Goal: Task Accomplishment & Management: Use online tool/utility

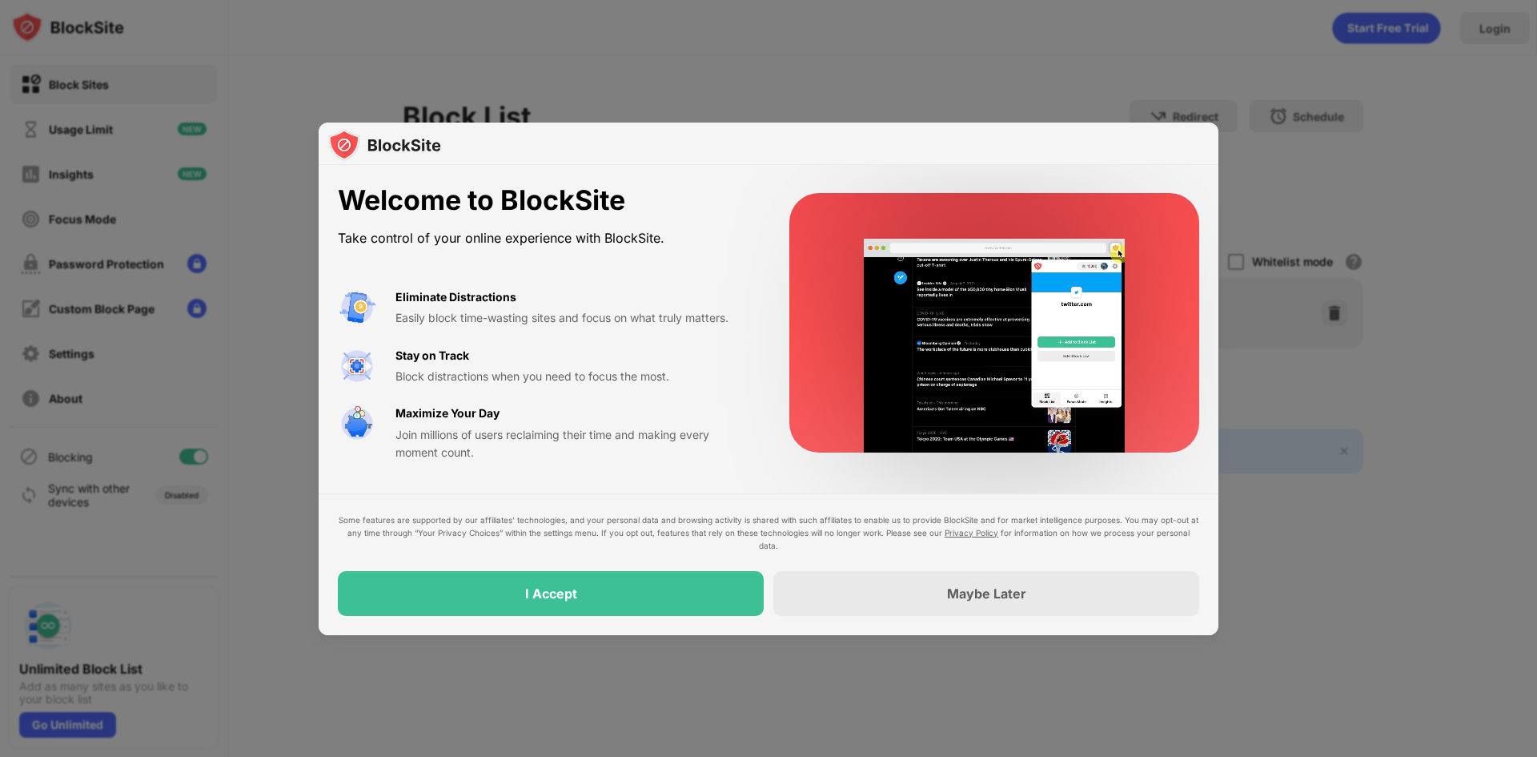
click at [679, 355] on div "Stay on Track Block distractions when you need to focus the most." at bounding box center [572, 366] width 355 height 39
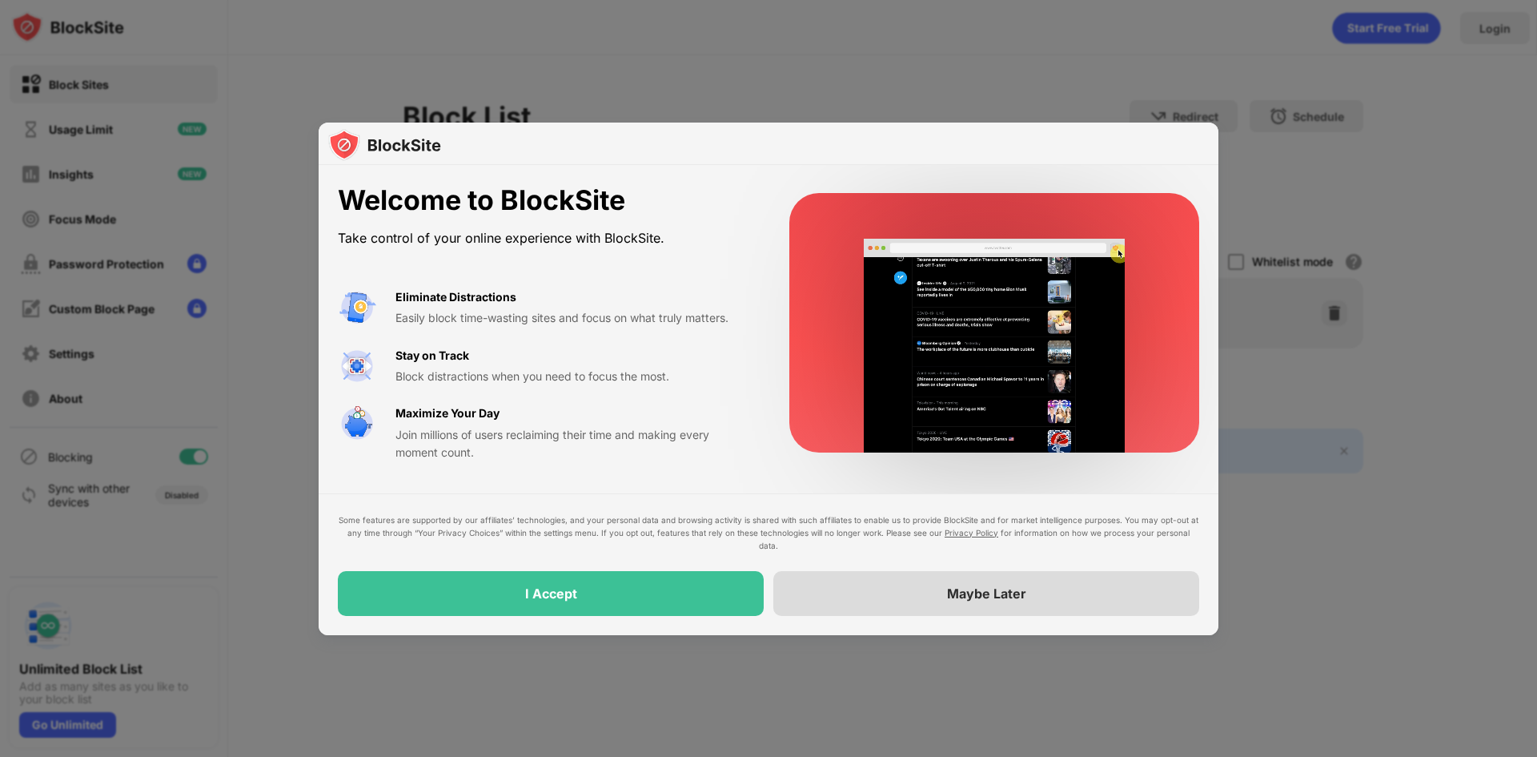
click at [1058, 596] on div "Maybe Later" at bounding box center [986, 593] width 426 height 45
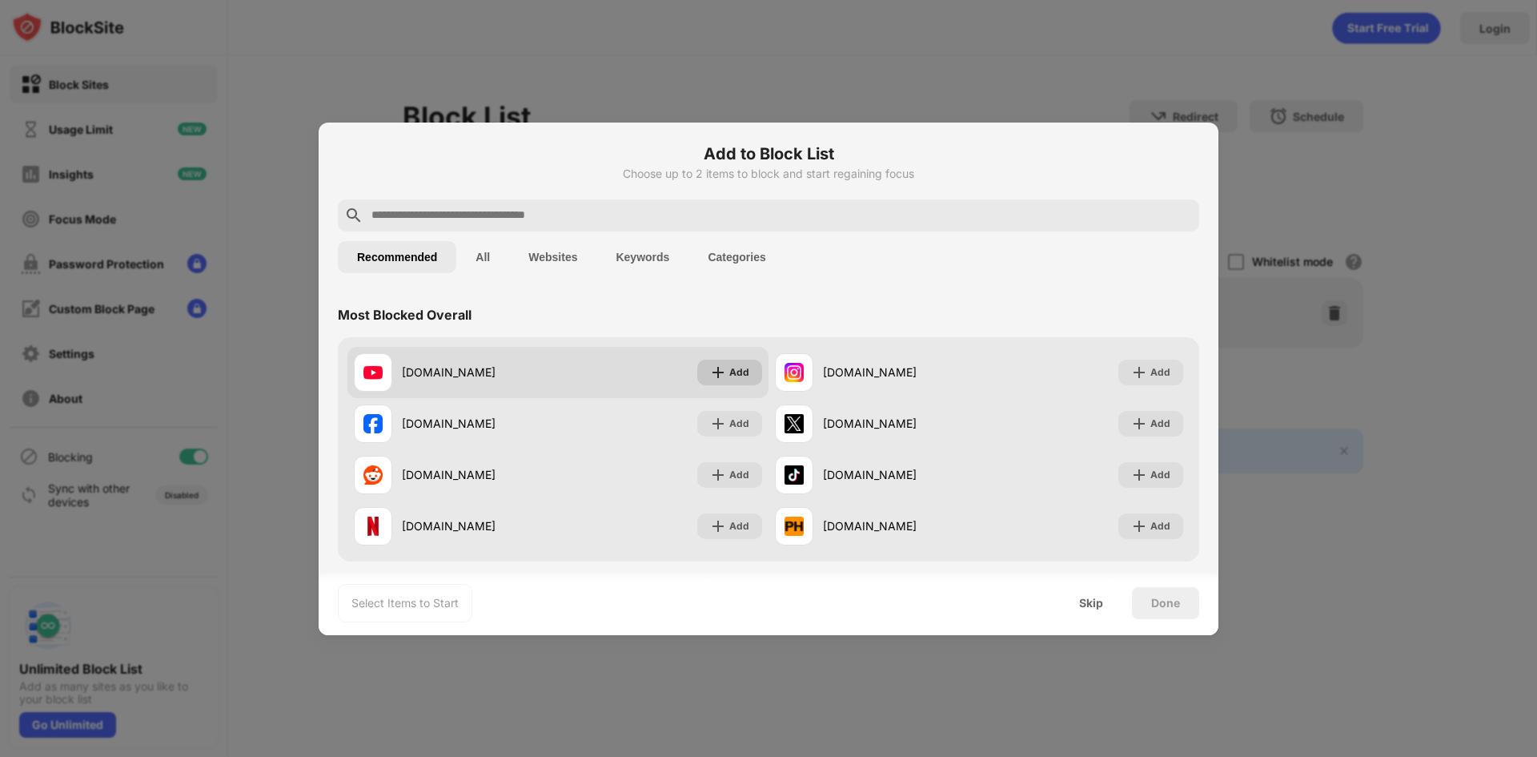
scroll to position [80, 0]
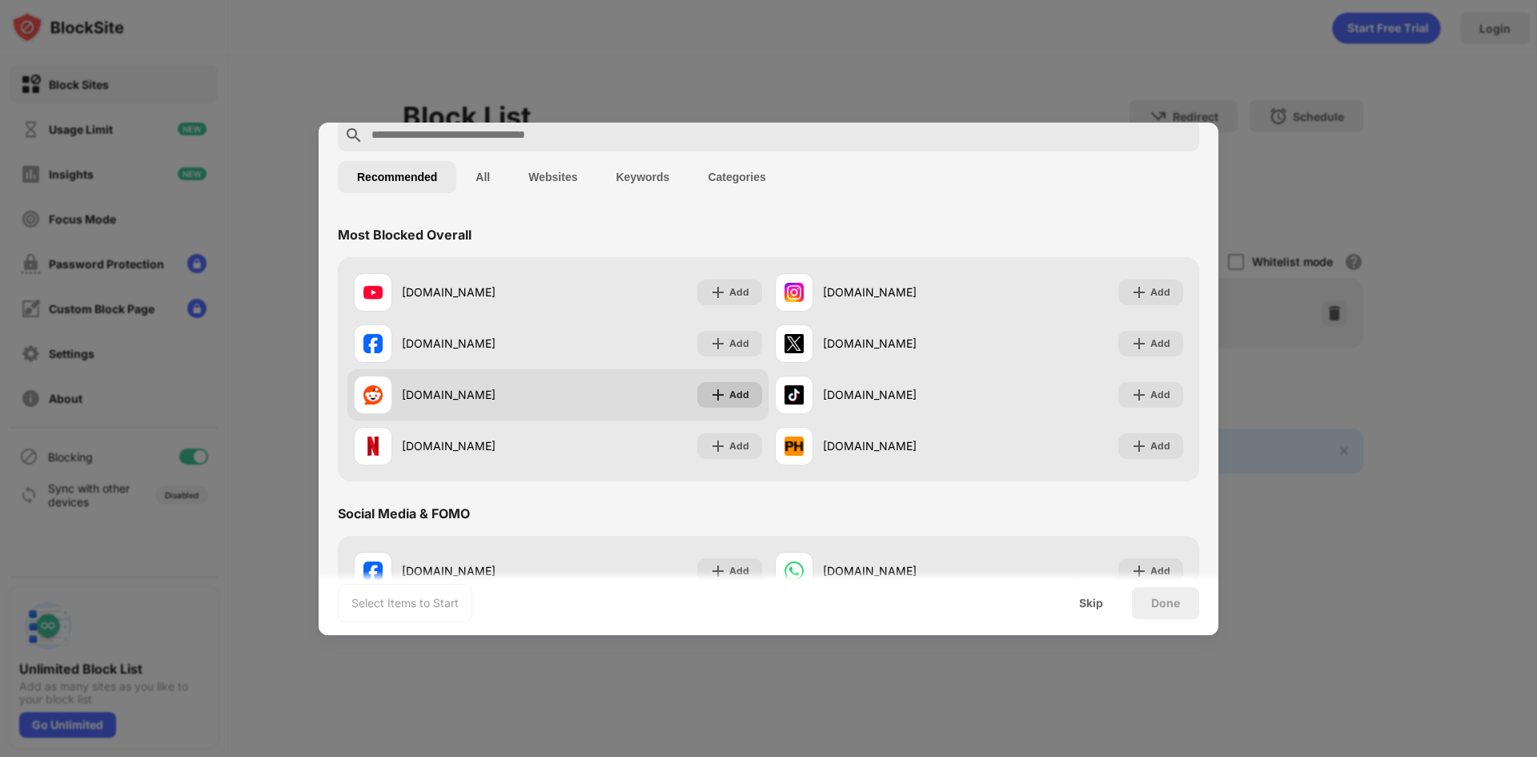
click at [721, 398] on div "Add" at bounding box center [729, 395] width 65 height 26
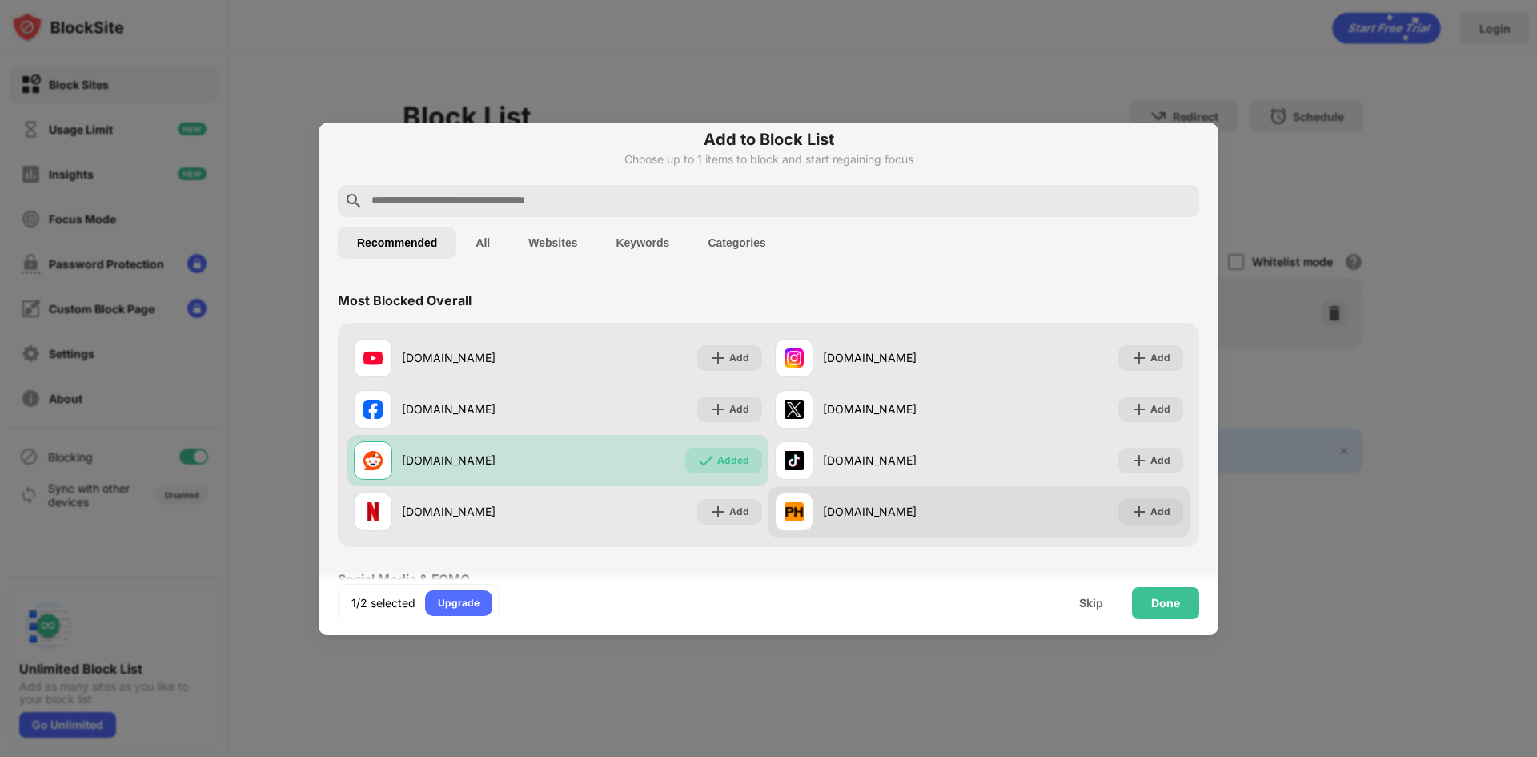
scroll to position [0, 0]
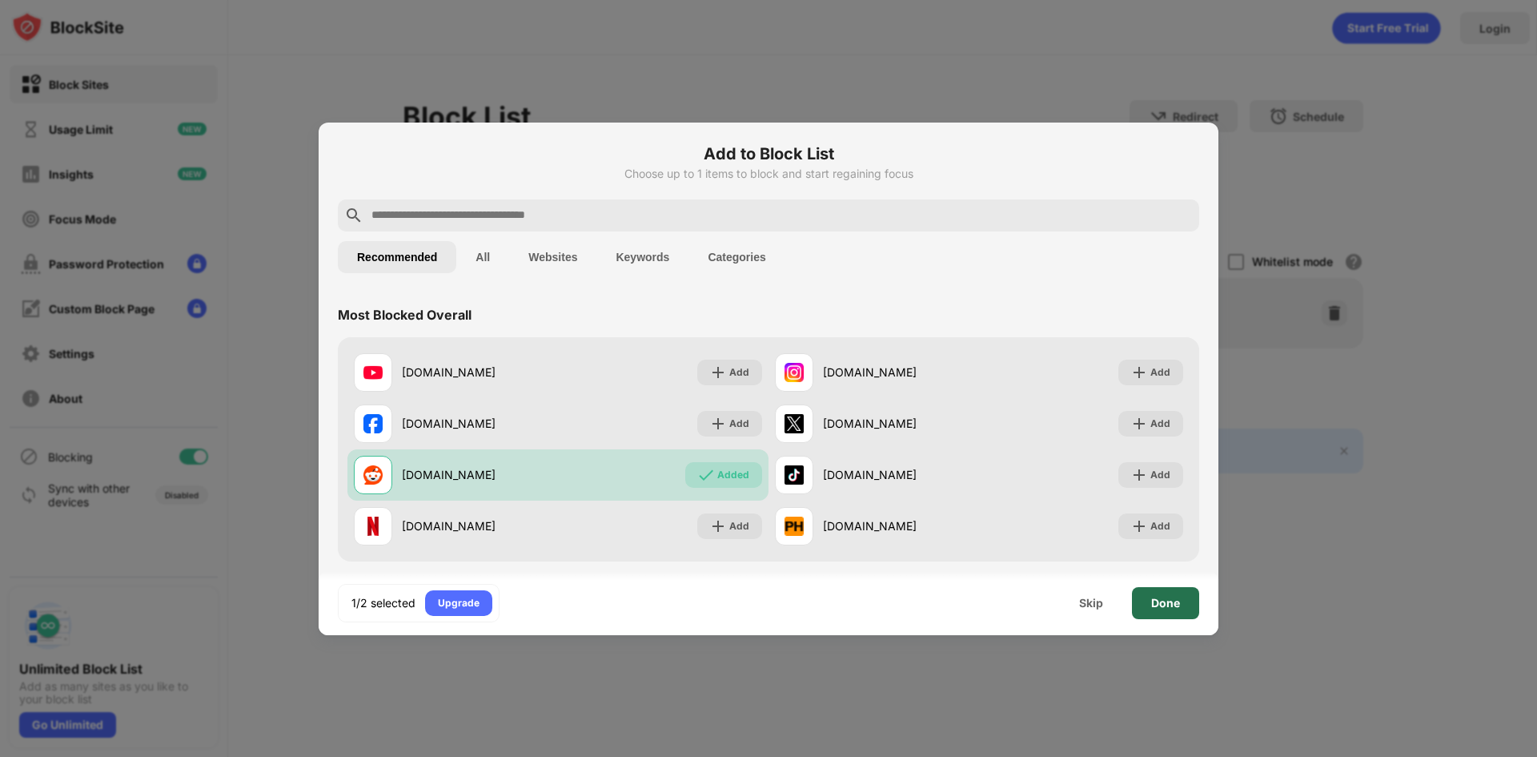
click at [1169, 600] on div "Done" at bounding box center [1165, 602] width 29 height 13
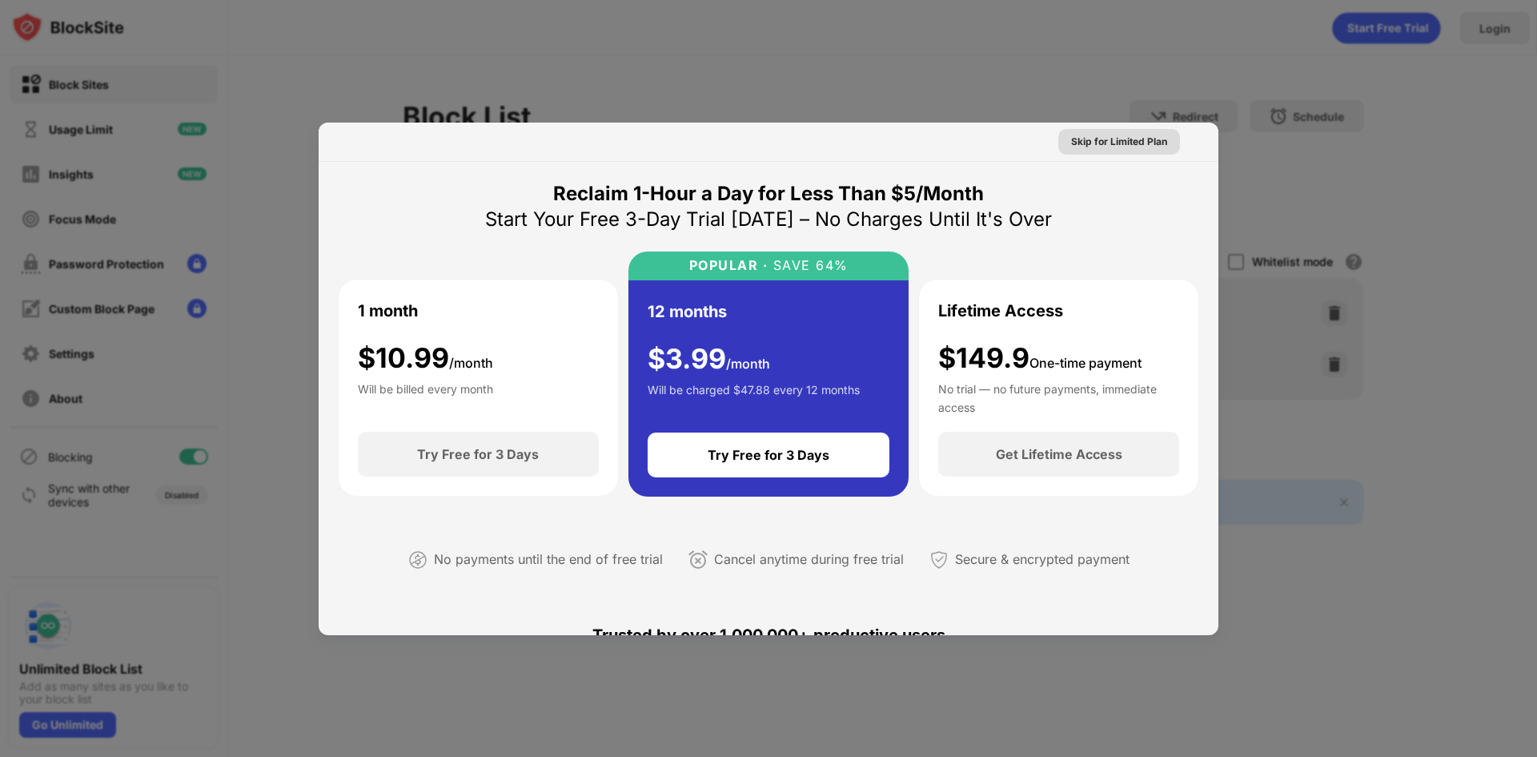
click at [1103, 143] on div "Skip for Limited Plan" at bounding box center [1119, 142] width 96 height 16
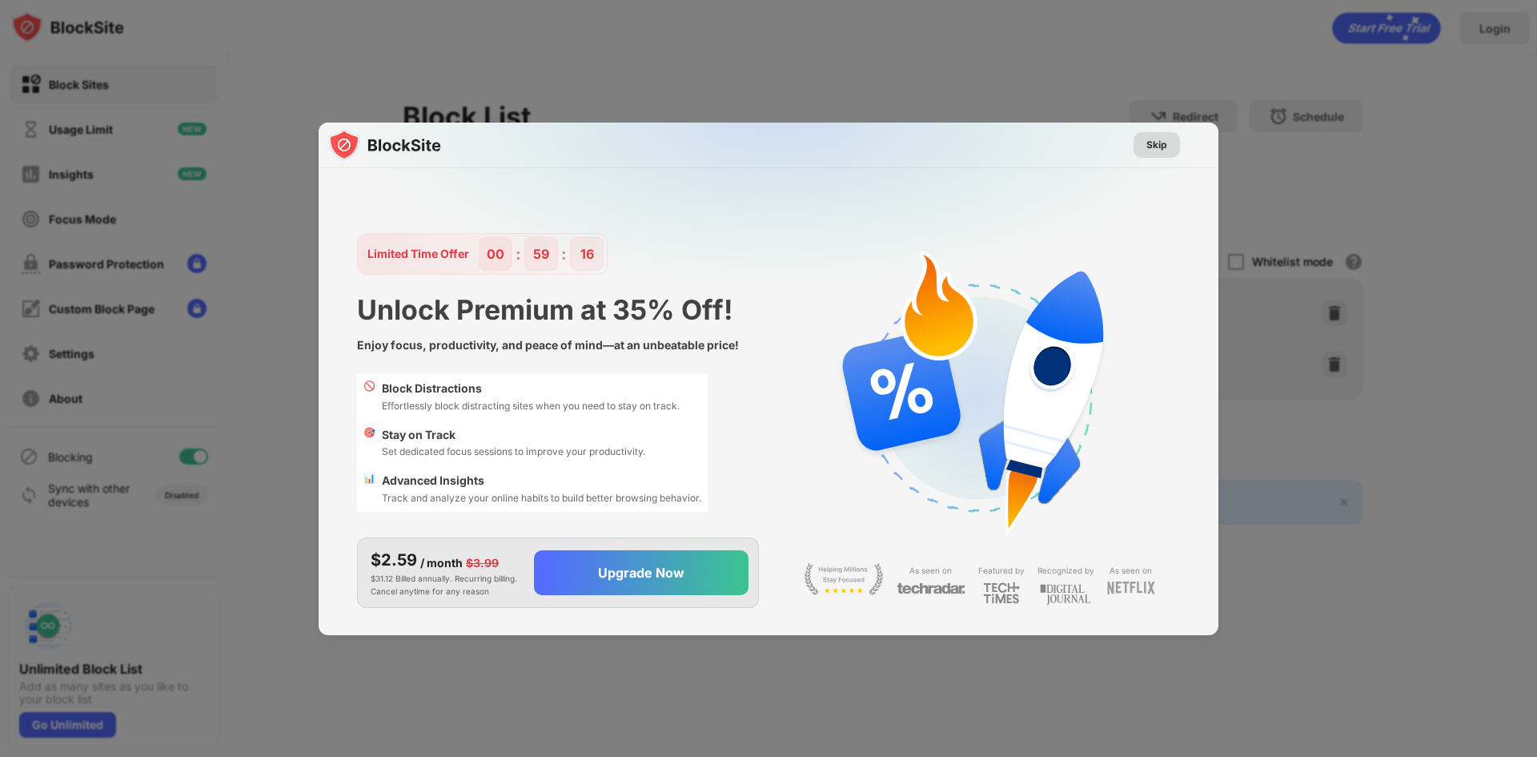
click at [1160, 145] on div "Skip" at bounding box center [1156, 145] width 21 height 16
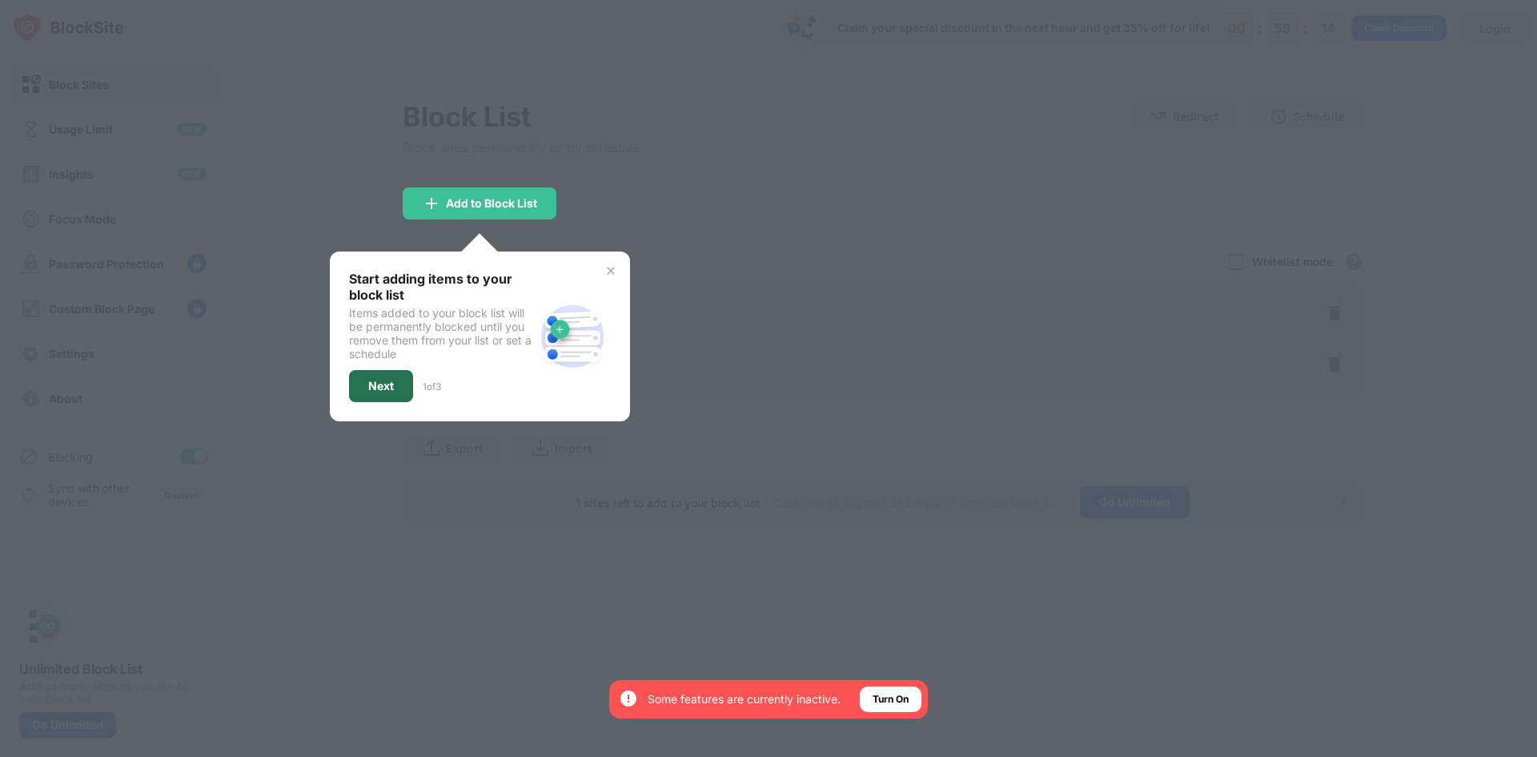
click at [392, 390] on div "Next" at bounding box center [381, 385] width 26 height 13
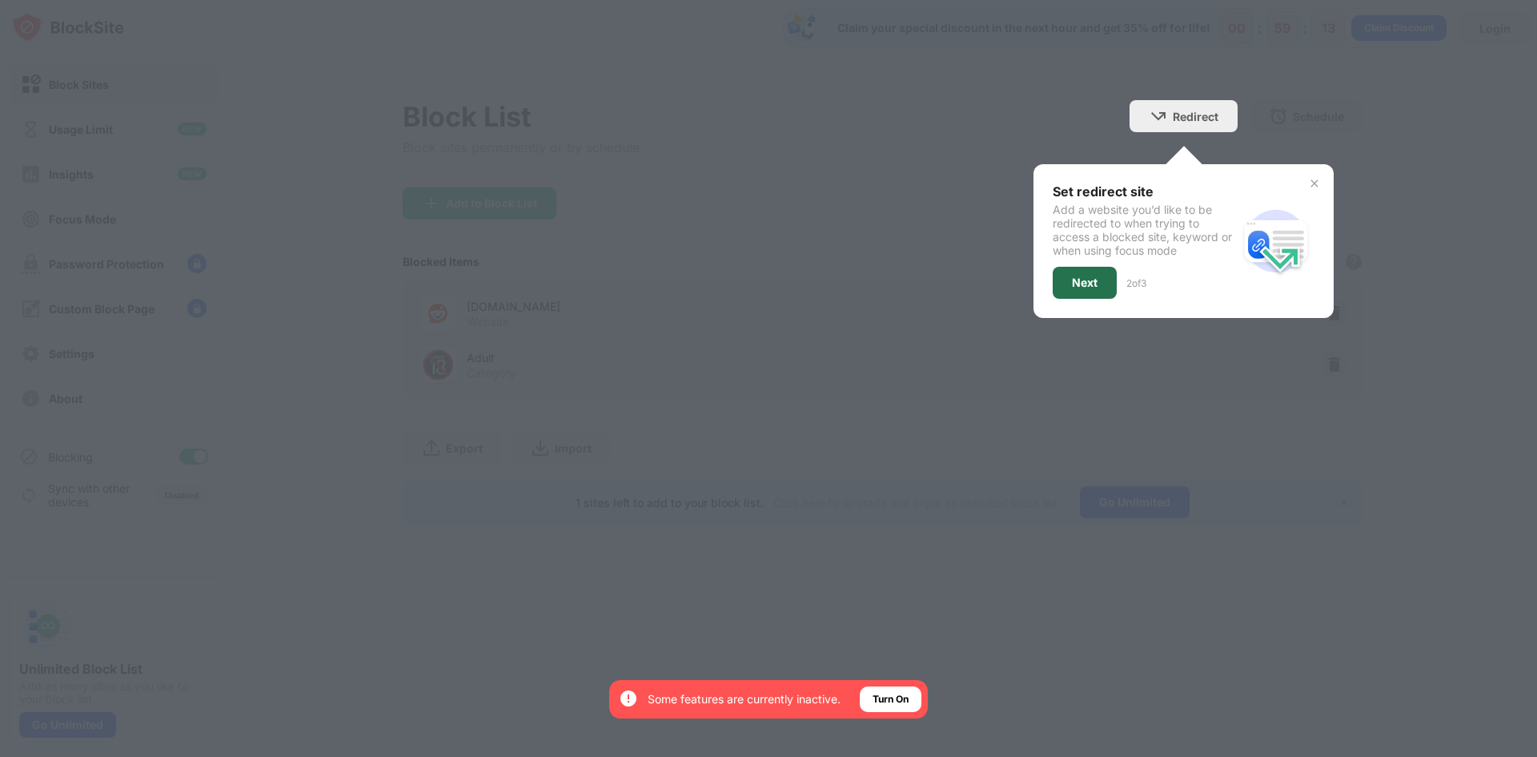
click at [1091, 290] on div "Next" at bounding box center [1085, 283] width 64 height 32
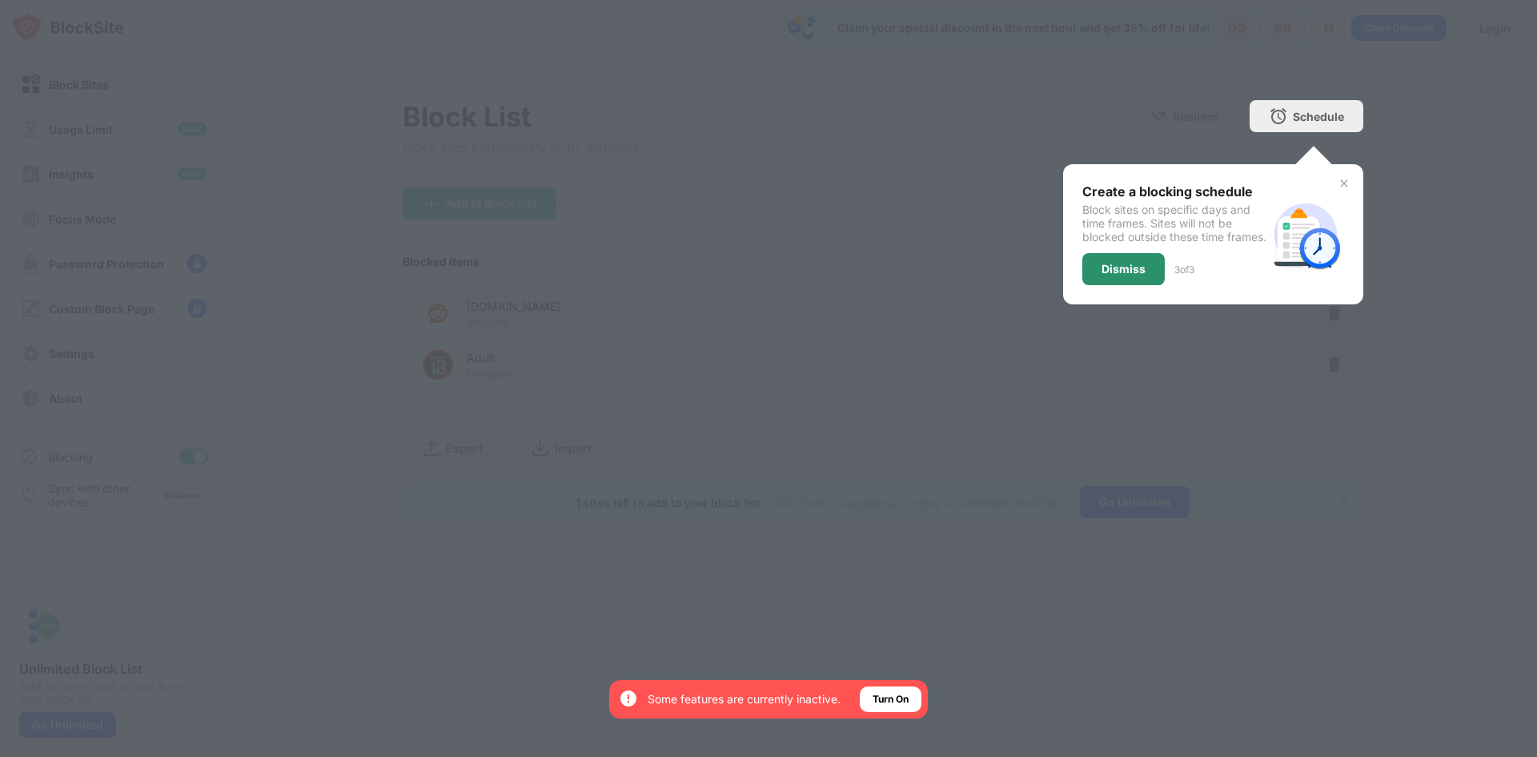
click at [1114, 285] on div "Dismiss" at bounding box center [1123, 269] width 82 height 32
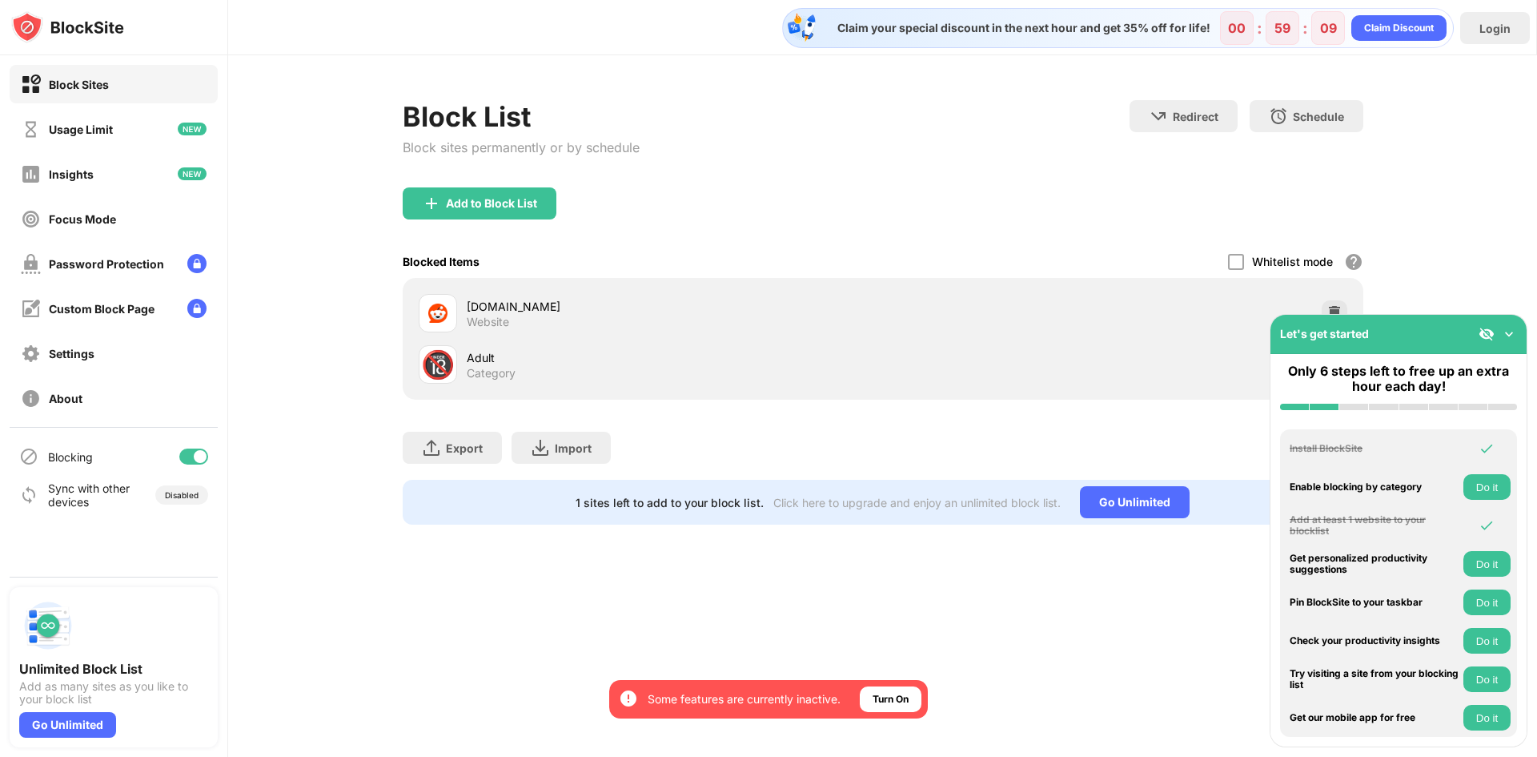
click at [1504, 339] on img at bounding box center [1509, 334] width 16 height 16
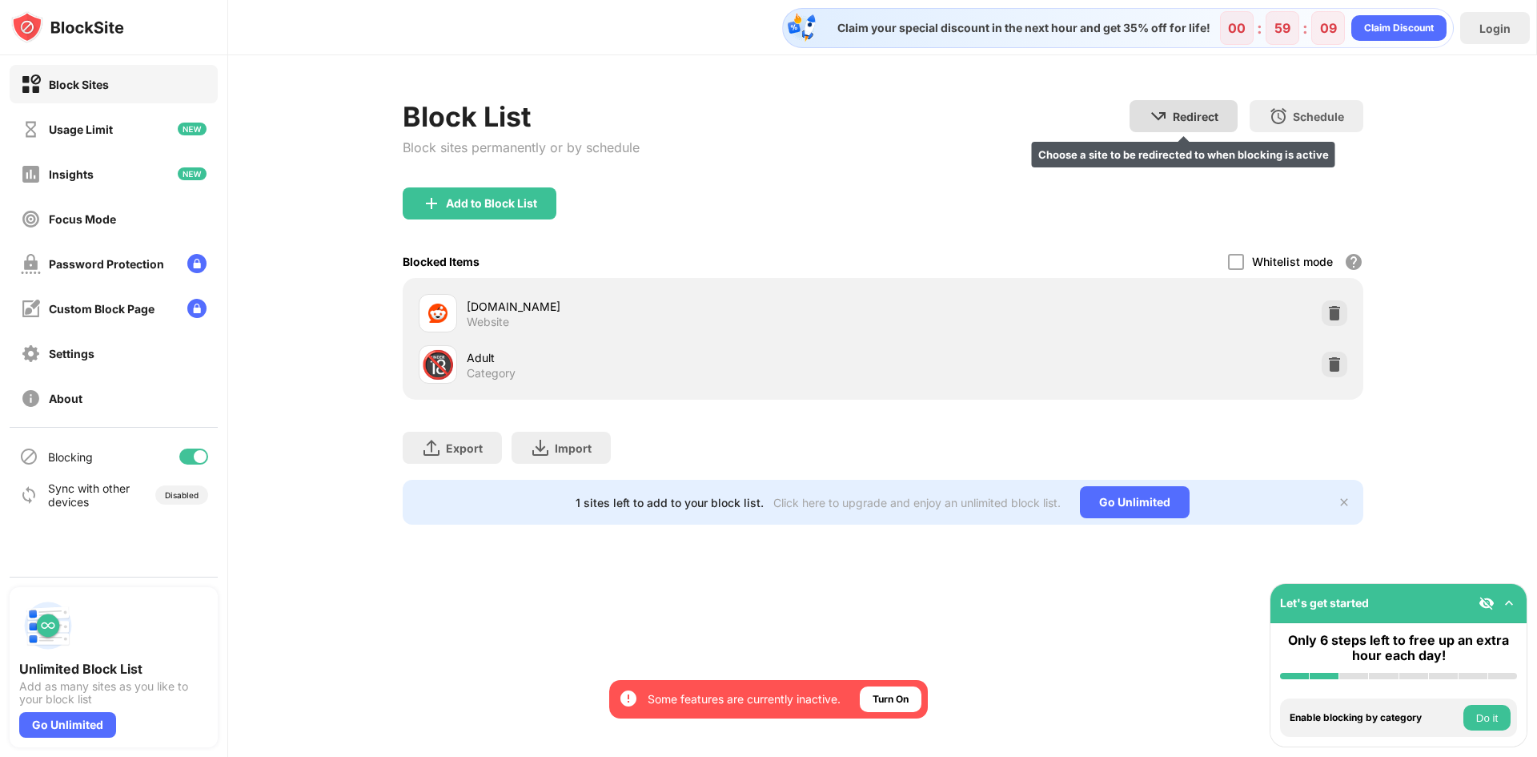
click at [1152, 105] on div "Redirect Choose a site to be redirected to when blocking is active" at bounding box center [1184, 116] width 108 height 32
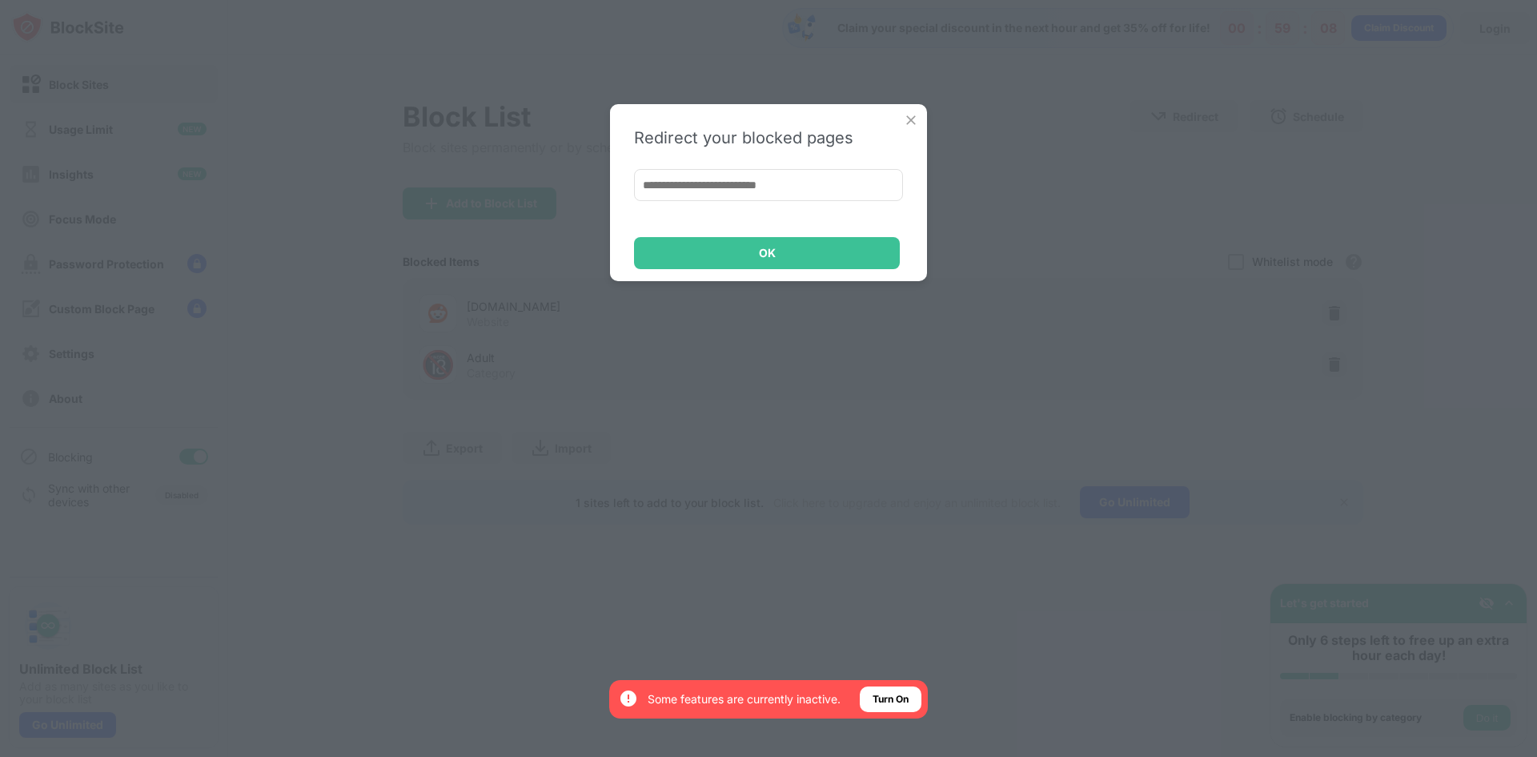
click at [756, 191] on input at bounding box center [768, 185] width 269 height 32
type input "**********"
click at [829, 245] on div "OK" at bounding box center [767, 253] width 266 height 32
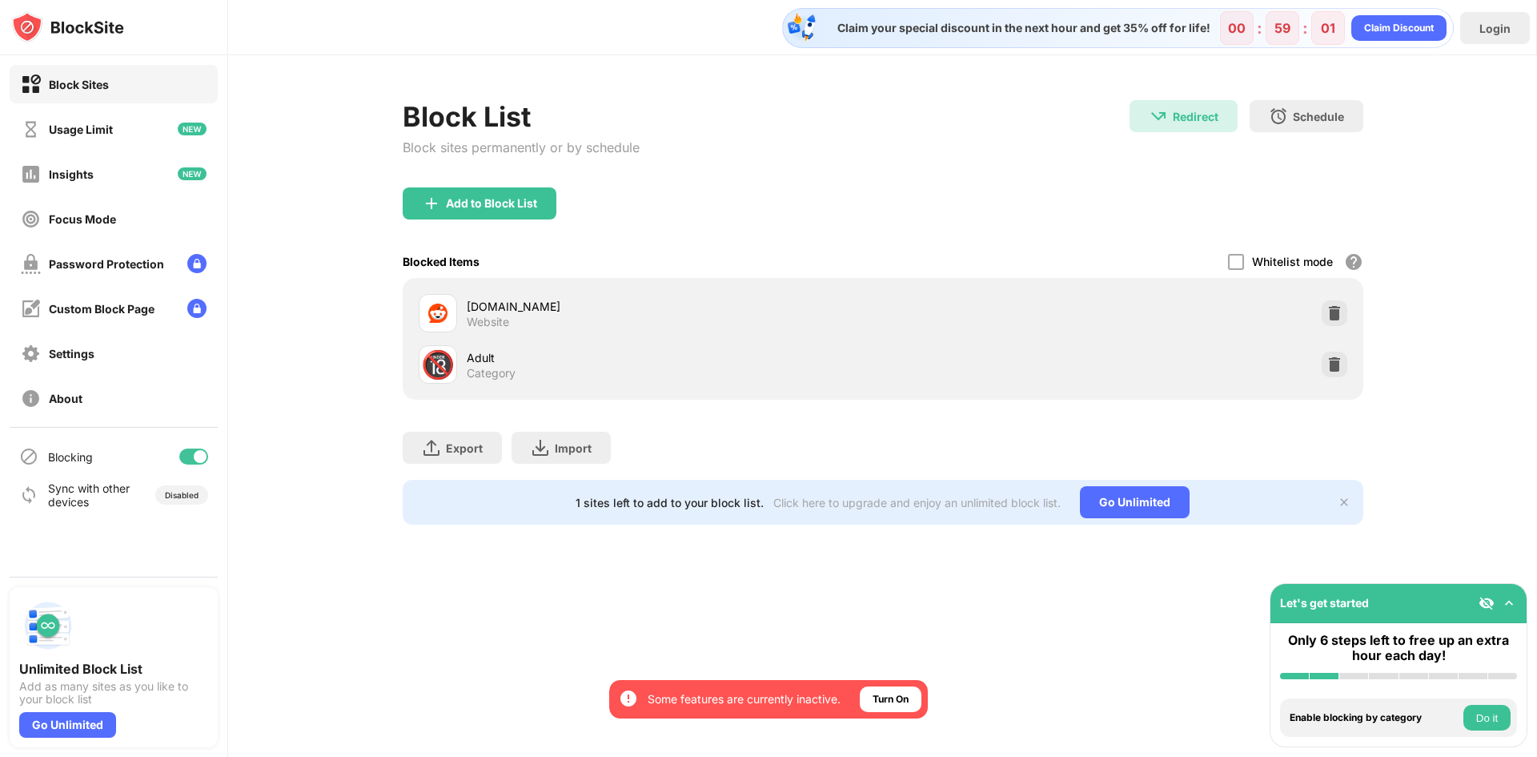
click at [496, 379] on div "Category" at bounding box center [491, 373] width 49 height 14
click at [436, 369] on div "🔞" at bounding box center [438, 364] width 34 height 33
